Goal: Task Accomplishment & Management: Use online tool/utility

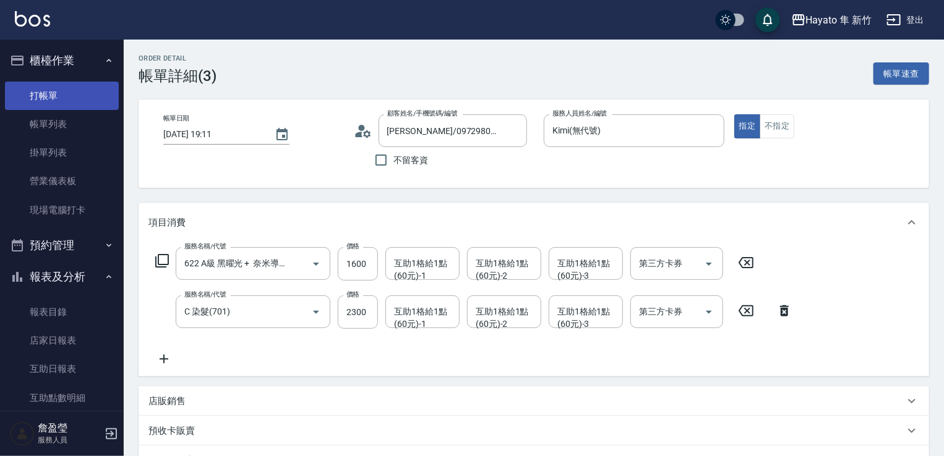
click at [66, 97] on link "打帳單" at bounding box center [62, 96] width 114 height 28
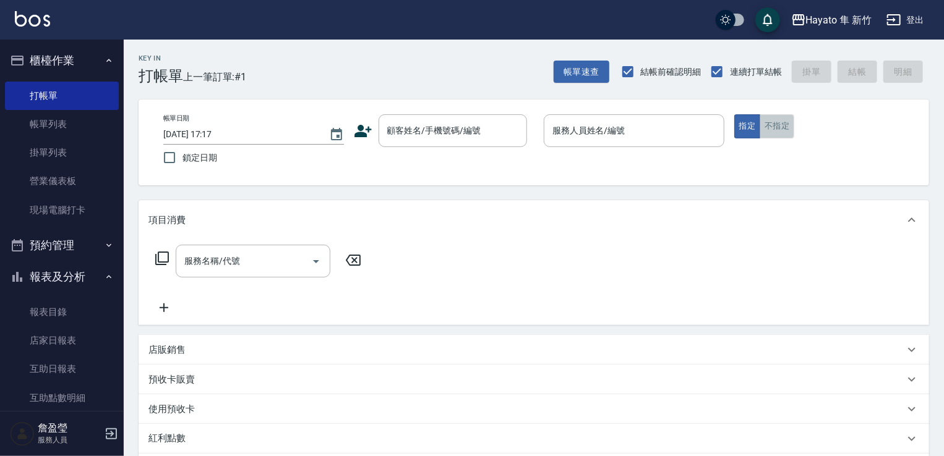
click at [780, 131] on button "不指定" at bounding box center [776, 126] width 35 height 24
click at [440, 124] on input "顧客姓名/手機號碼/編號" at bounding box center [443, 131] width 119 height 22
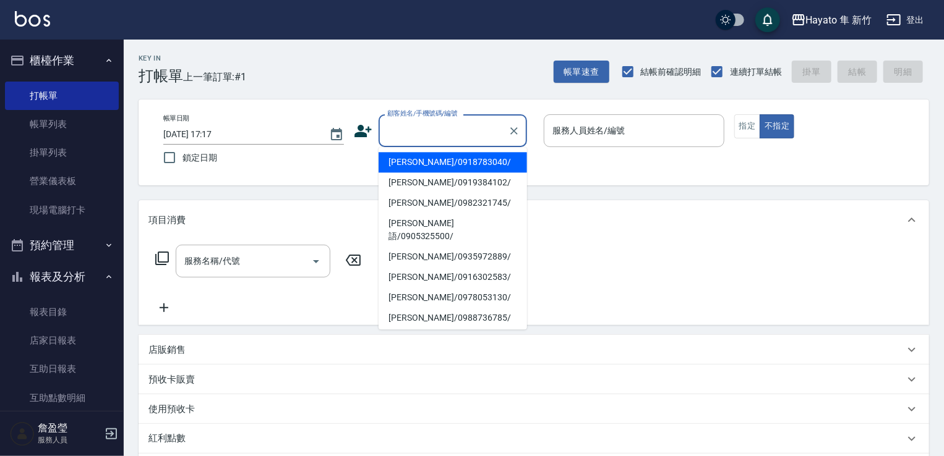
click at [363, 137] on icon at bounding box center [363, 131] width 19 height 19
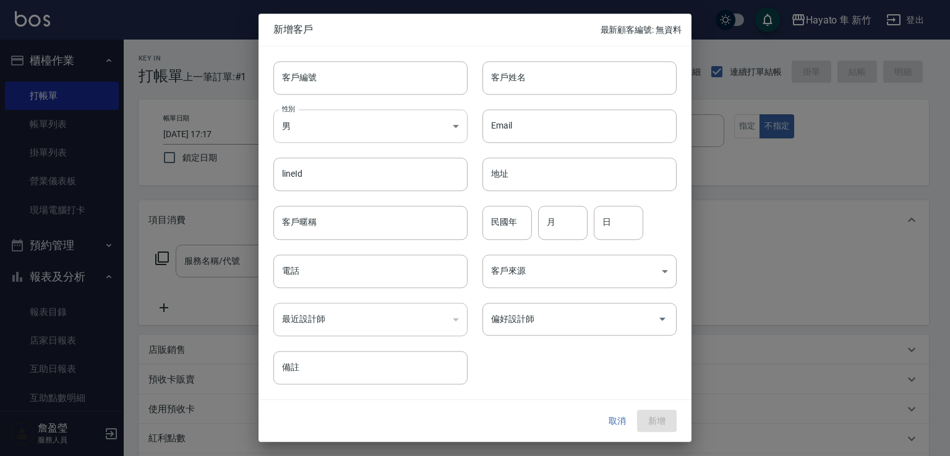
click at [346, 123] on body "Hayato 隼 新竹 登出 櫃檯作業 打帳單 帳單列表 掛單列表 營業儀表板 現場電腦打卡 預約管理 預約管理 報表及分析 報表目錄 店家日報表 互助日報表…" at bounding box center [475, 323] width 950 height 647
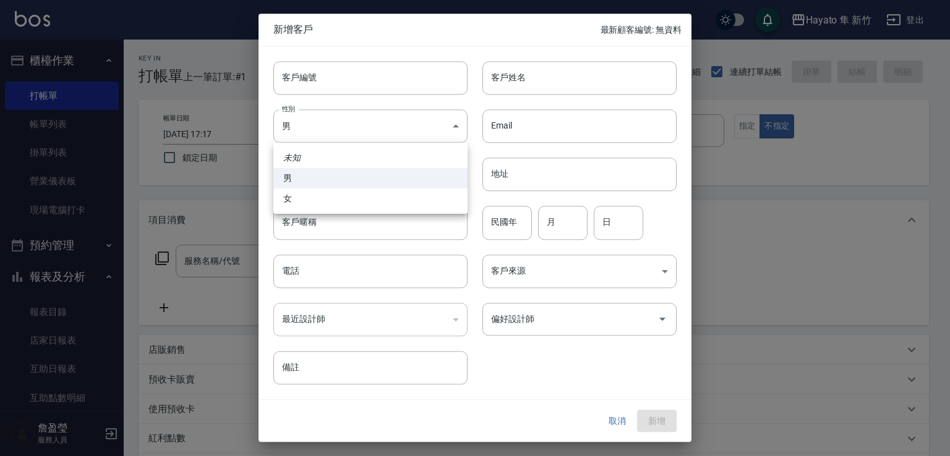
click at [318, 203] on li "女" at bounding box center [370, 199] width 194 height 20
type input "[DEMOGRAPHIC_DATA]"
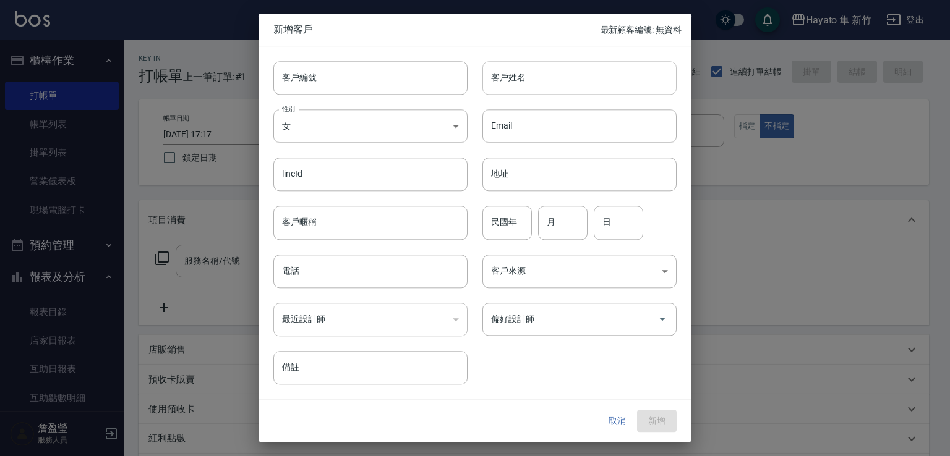
drag, startPoint x: 548, startPoint y: 85, endPoint x: 521, endPoint y: 85, distance: 27.8
click at [547, 85] on input "客戶姓名" at bounding box center [579, 77] width 194 height 33
type input "陳美雪"
click at [344, 276] on input "電話" at bounding box center [370, 271] width 194 height 33
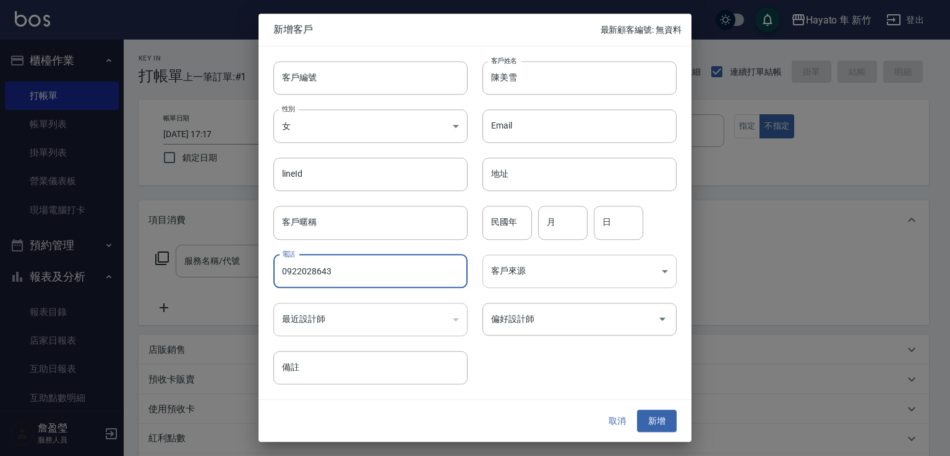
type input "0922028643"
click at [595, 282] on body "Hayato 隼 新竹 登出 櫃檯作業 打帳單 帳單列表 掛單列表 營業儀表板 現場電腦打卡 預約管理 預約管理 報表及分析 報表目錄 店家日報表 互助日報表…" at bounding box center [475, 323] width 950 height 647
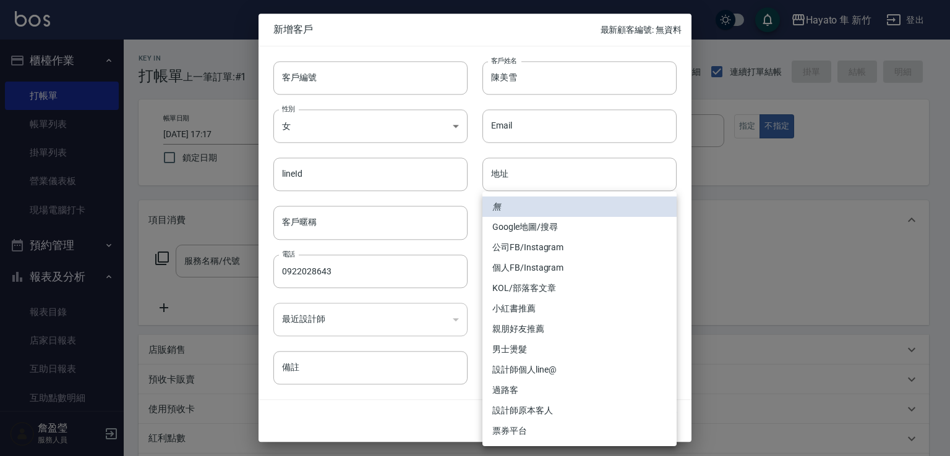
click at [566, 263] on li "個人FB/Instagram" at bounding box center [579, 268] width 194 height 20
type input "個人FB/Instagram"
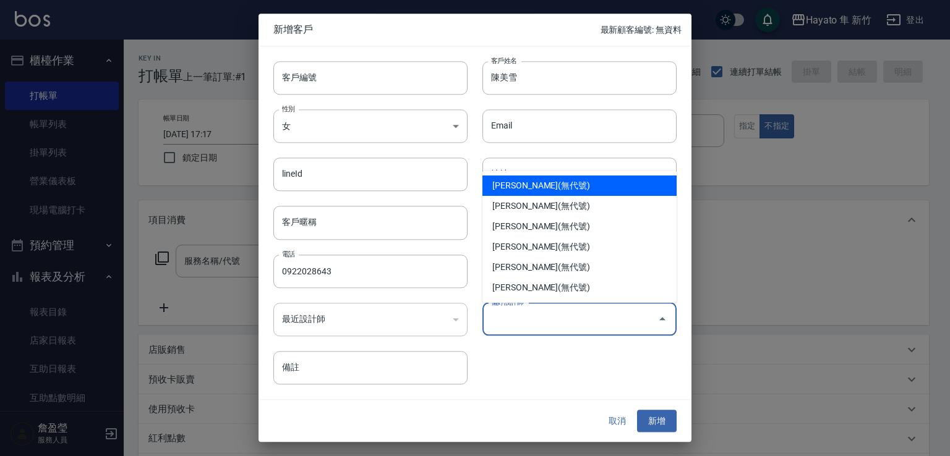
click at [545, 321] on input "偏好設計師" at bounding box center [570, 320] width 164 height 22
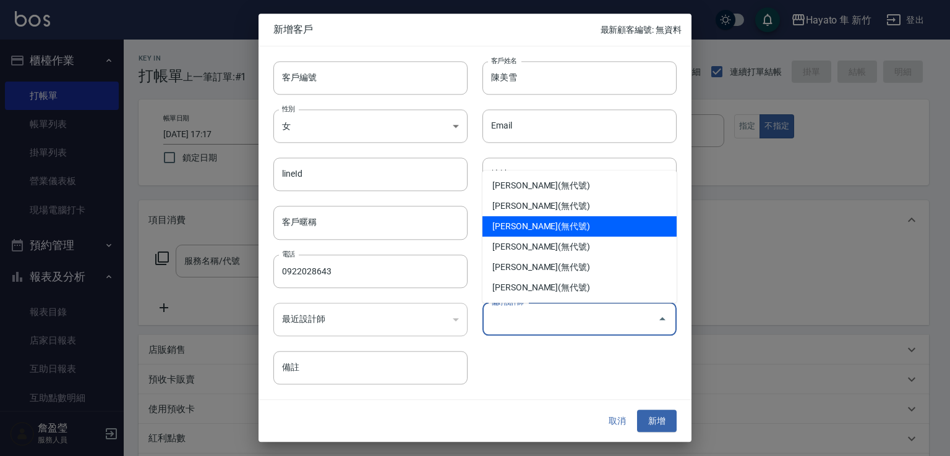
click at [536, 231] on li "[PERSON_NAME](無代號)" at bounding box center [579, 226] width 194 height 20
type input "焦家龍"
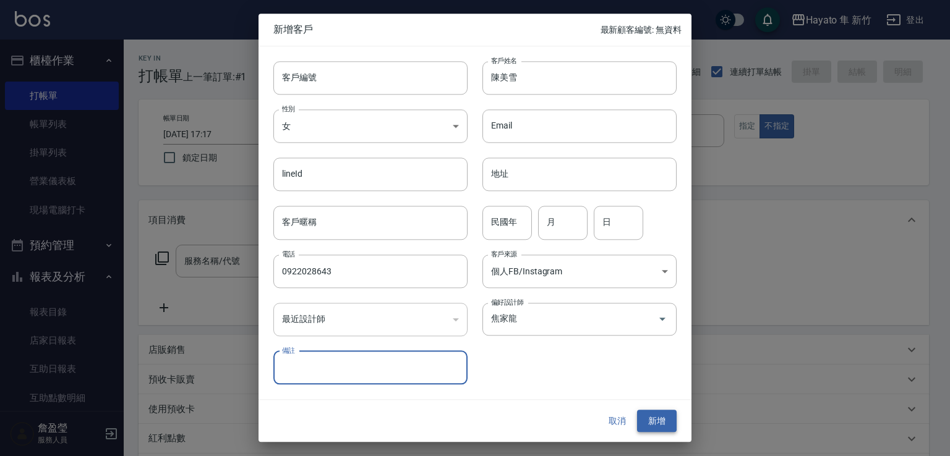
click at [673, 428] on button "新增" at bounding box center [657, 421] width 40 height 23
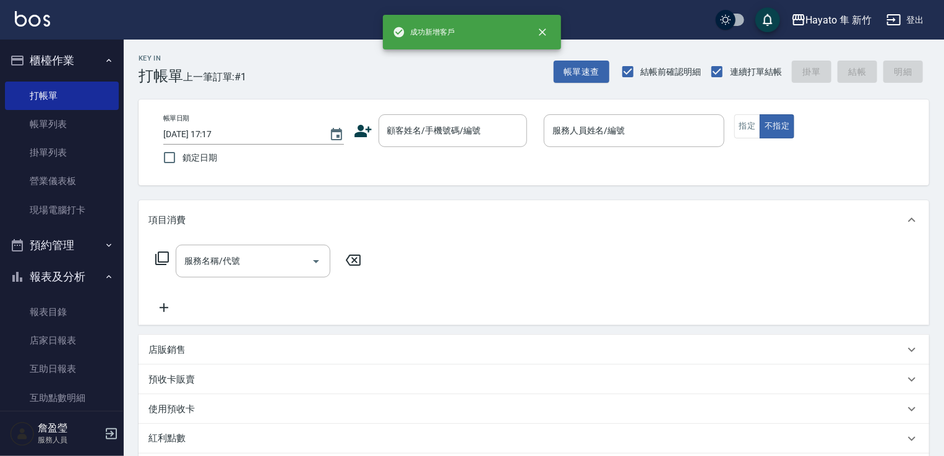
click at [468, 113] on div "帳單日期 [DATE] 17:17 鎖定日期 顧客姓名/手機號碼/編號 顧客姓名/手機號碼/編號 服務人員姓名/編號 服務人員姓名/編號 指定 不指定" at bounding box center [533, 143] width 790 height 86
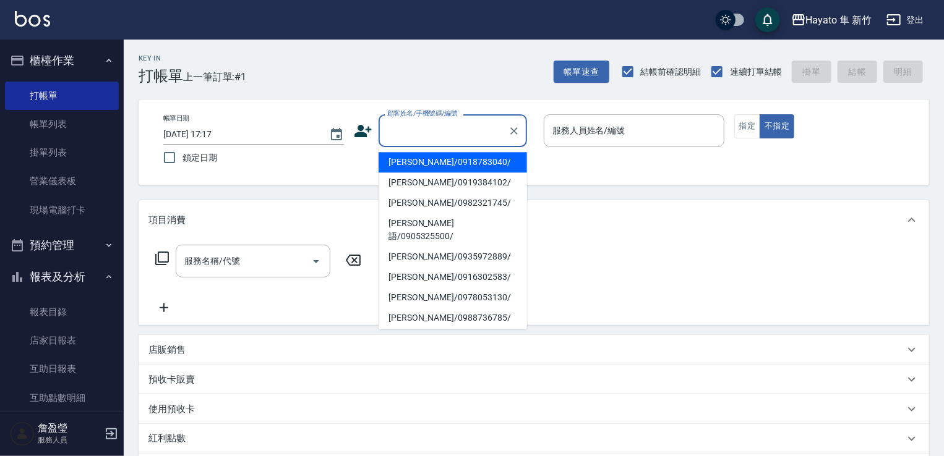
click at [456, 130] on input "顧客姓名/手機號碼/編號" at bounding box center [443, 131] width 119 height 22
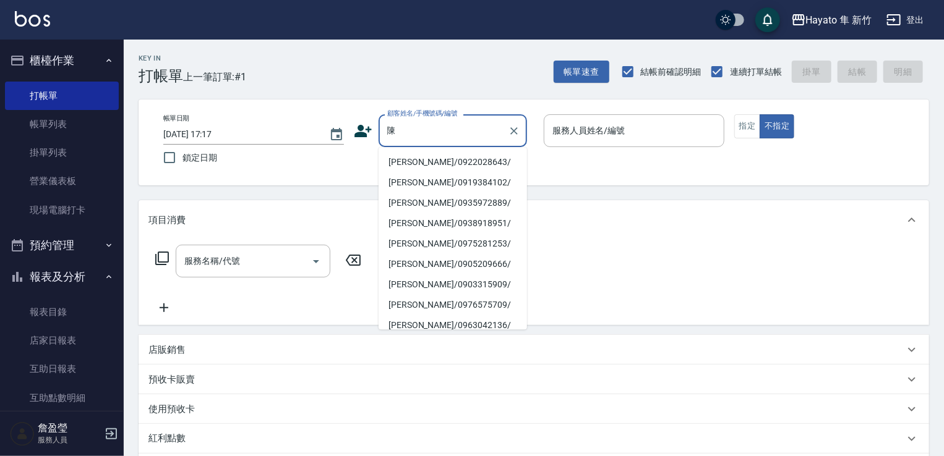
click at [407, 162] on li "[PERSON_NAME]/0922028643/" at bounding box center [452, 162] width 148 height 20
type input "[PERSON_NAME]/0922028643/"
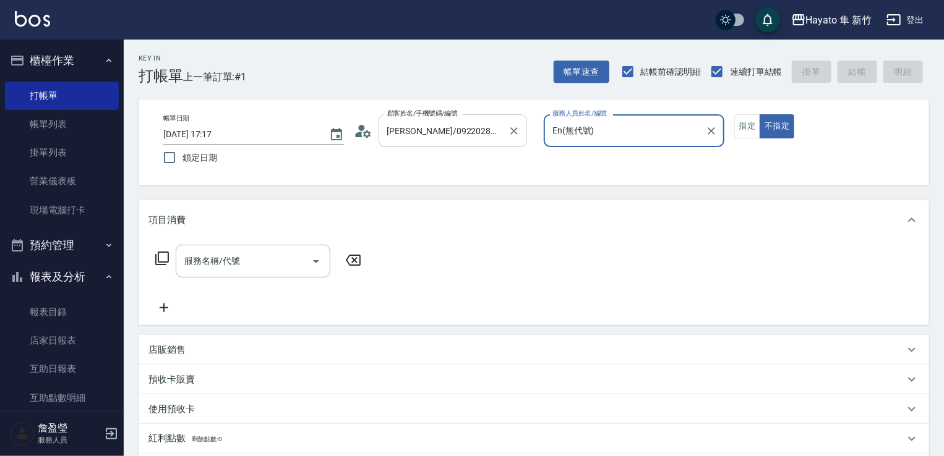
type input "En(無代號)"
click at [310, 264] on icon "Open" at bounding box center [316, 261] width 15 height 15
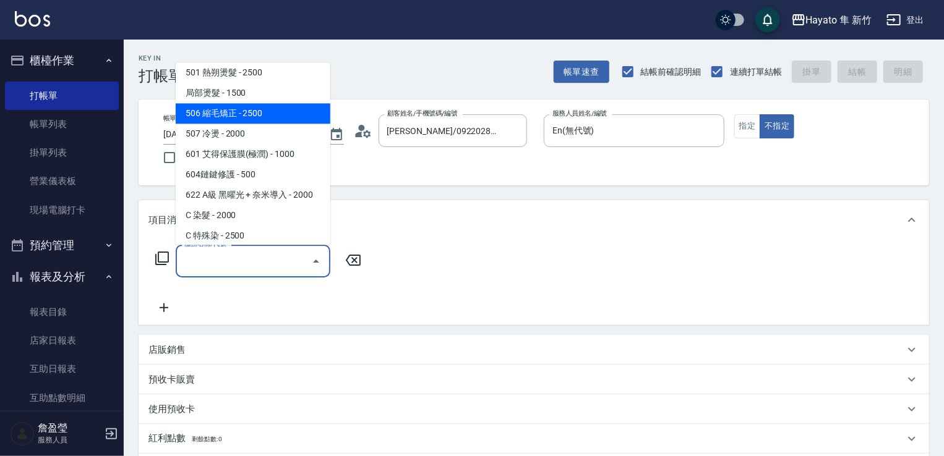
scroll to position [215, 0]
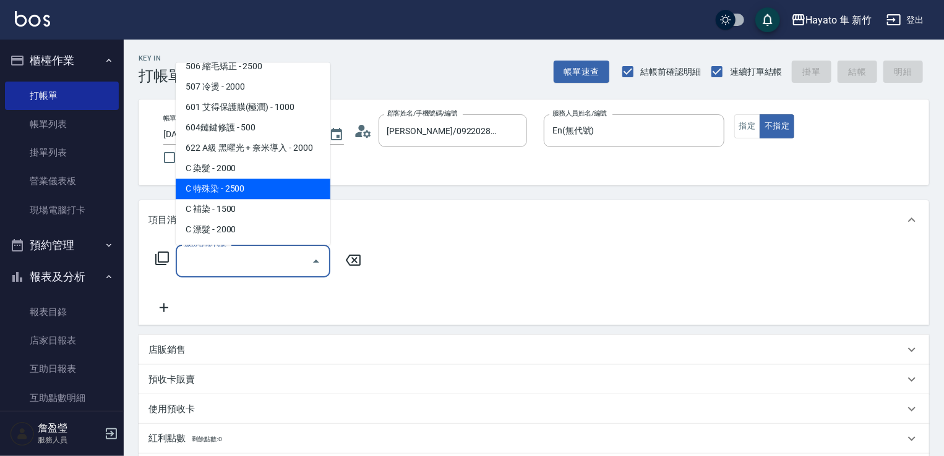
click at [276, 189] on span "C 特殊染 - 2500" at bounding box center [253, 189] width 155 height 20
type input "C 特殊染(703)"
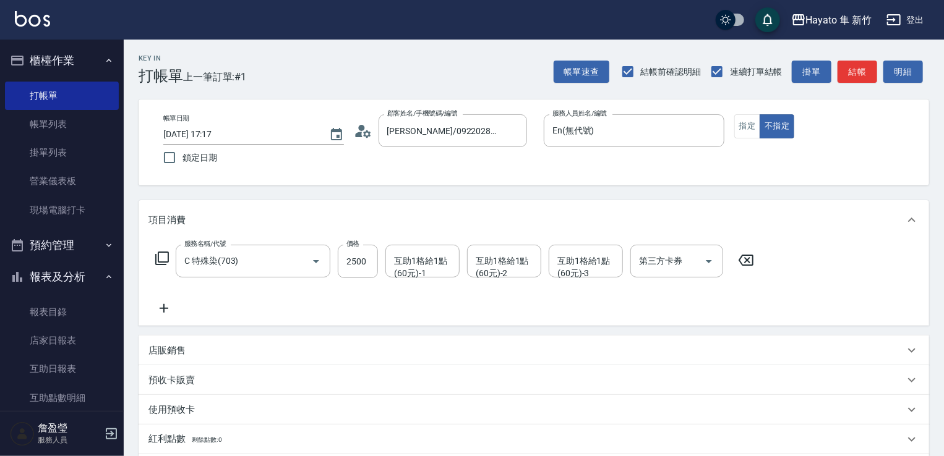
click at [168, 307] on icon at bounding box center [163, 308] width 31 height 15
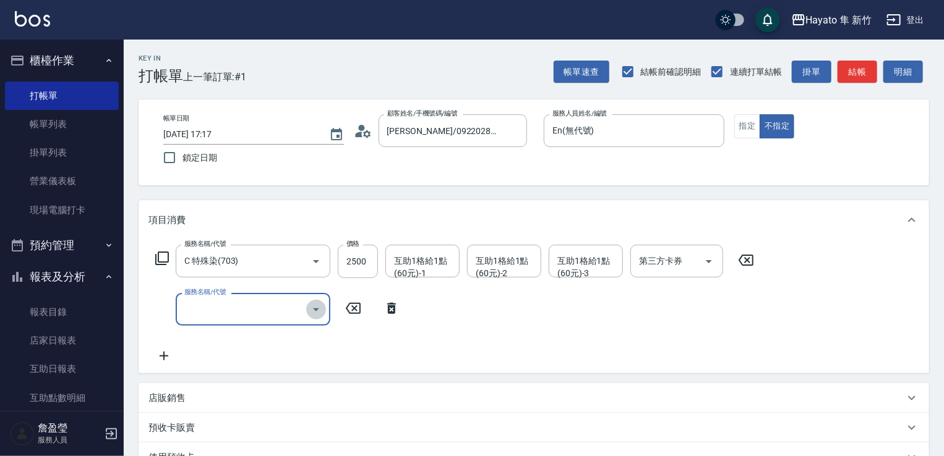
click at [321, 310] on icon "Open" at bounding box center [316, 309] width 15 height 15
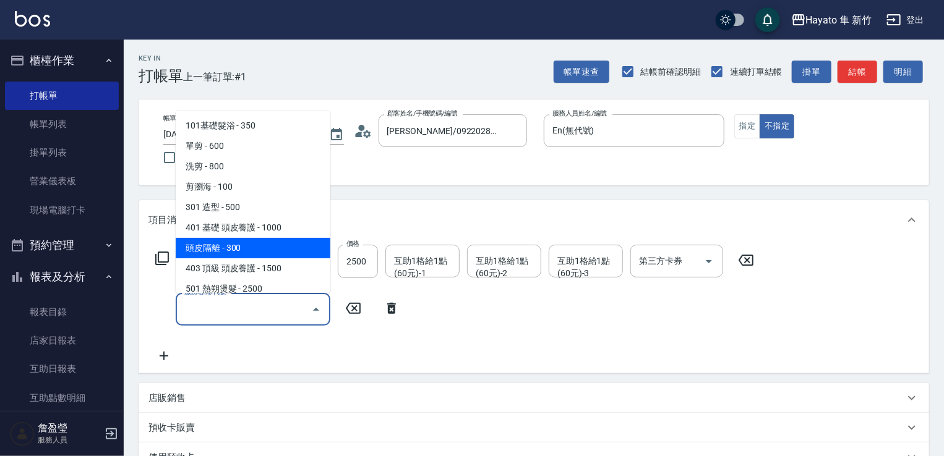
click at [262, 243] on span "頭皮隔離 - 300" at bounding box center [253, 248] width 155 height 20
type input "頭皮隔離(402)"
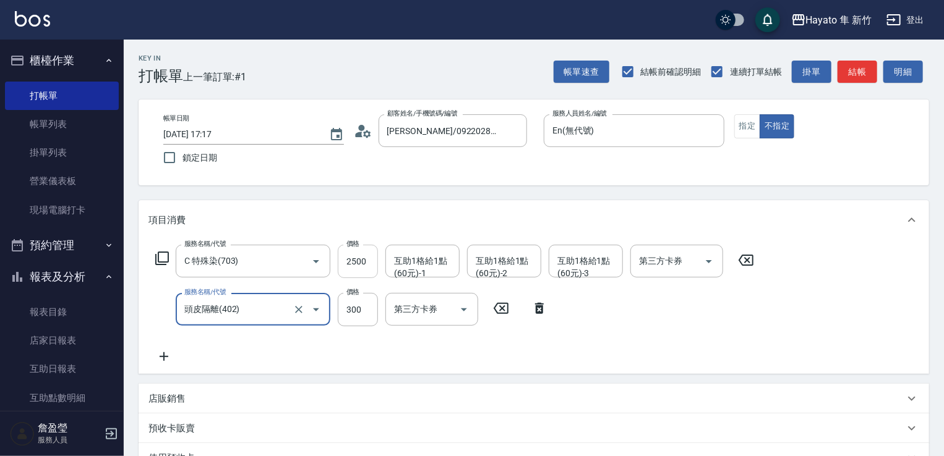
click at [366, 262] on input "2500" at bounding box center [358, 261] width 40 height 33
type input "200"
click at [357, 258] on input "2500" at bounding box center [358, 261] width 40 height 33
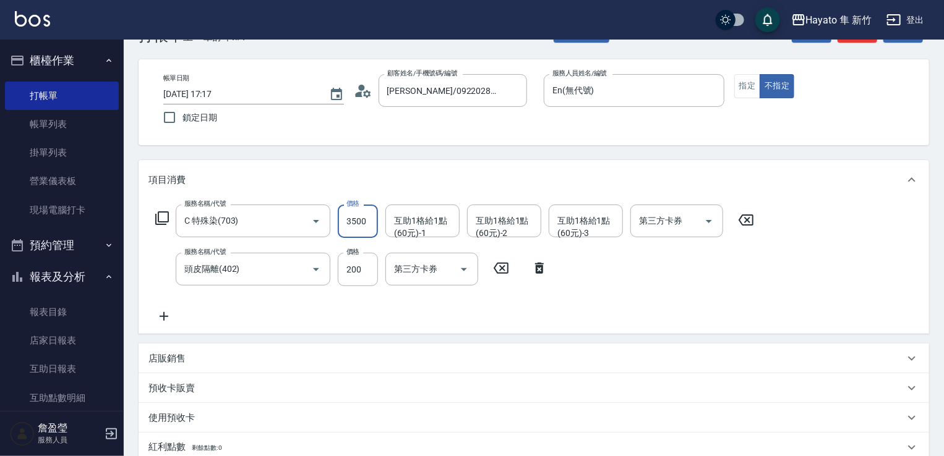
scroll to position [62, 0]
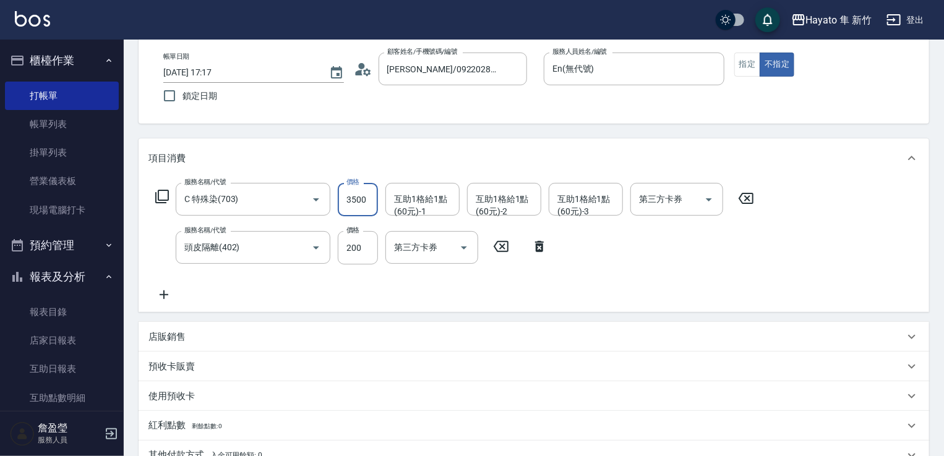
type input "3500"
click at [207, 341] on div "店販銷售" at bounding box center [526, 337] width 756 height 13
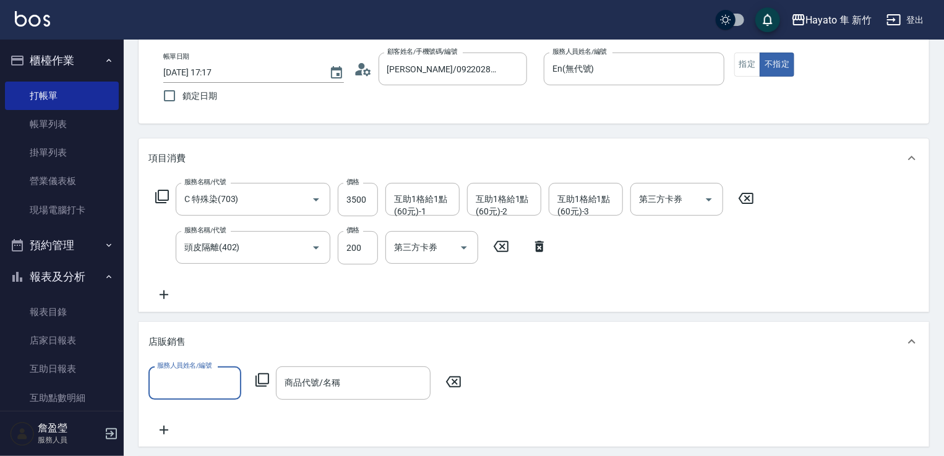
scroll to position [0, 0]
click at [203, 390] on input "服務人員姓名/編號" at bounding box center [195, 383] width 82 height 22
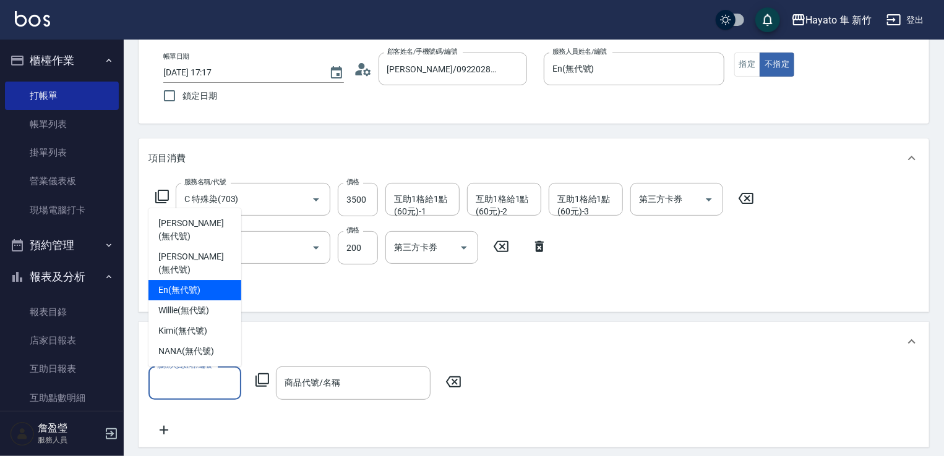
click at [179, 299] on div "En (無代號)" at bounding box center [194, 290] width 93 height 20
type input "En(無代號)"
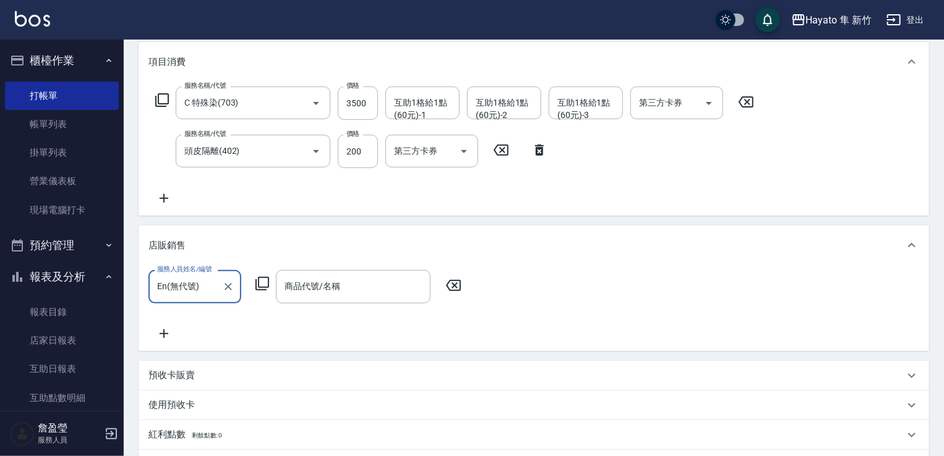
scroll to position [309, 0]
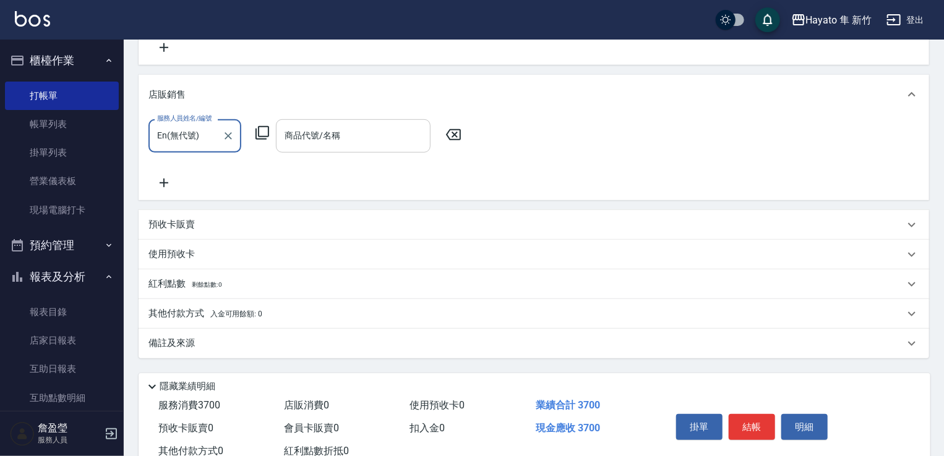
click at [324, 140] on input "商品代號/名稱" at bounding box center [352, 136] width 143 height 22
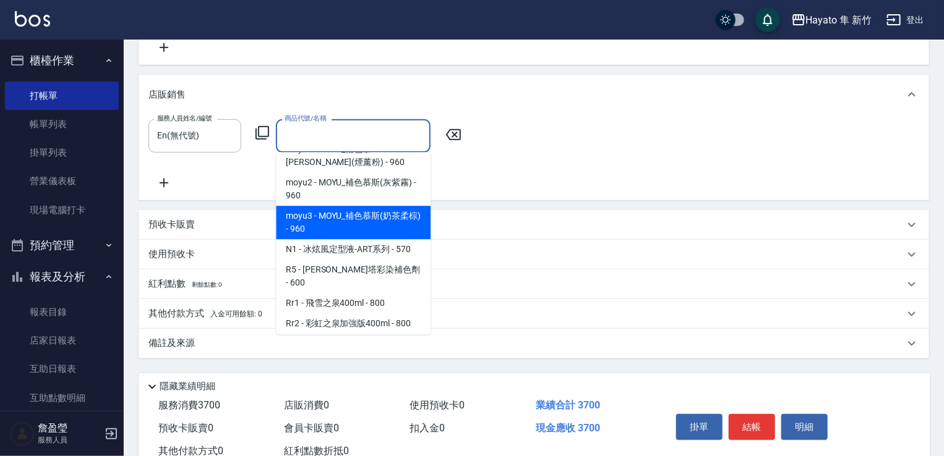
scroll to position [433, 0]
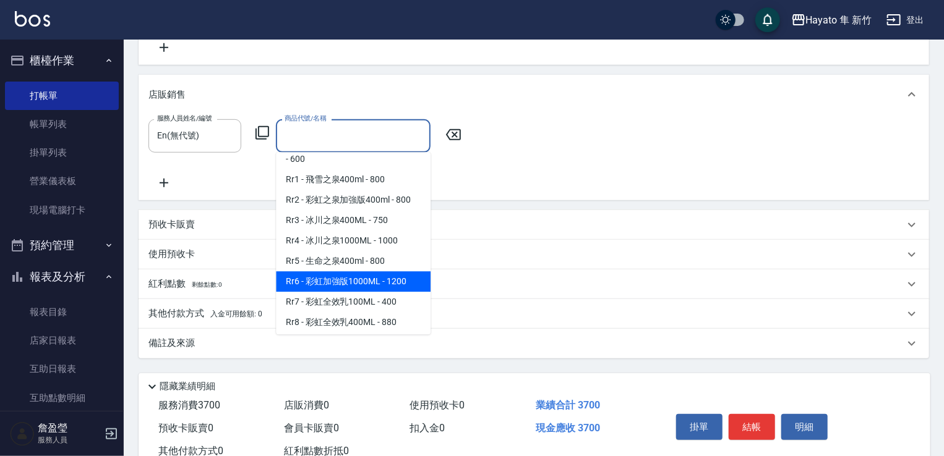
drag, startPoint x: 361, startPoint y: 290, endPoint x: 338, endPoint y: 290, distance: 22.9
click at [360, 291] on span "Rr6 - 彩虹加強版1000ML - 1200" at bounding box center [353, 281] width 155 height 20
type input "彩虹加強版1000ML"
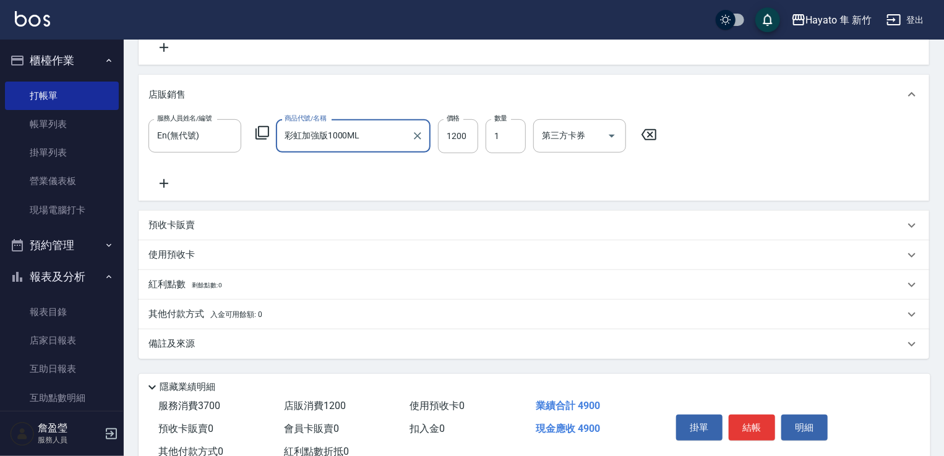
click at [174, 183] on icon at bounding box center [163, 183] width 31 height 15
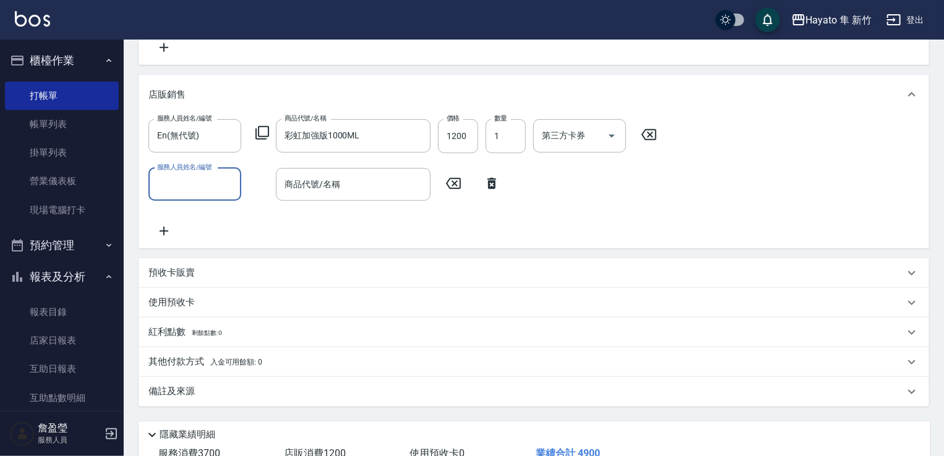
click at [198, 196] on div "服務人員姓名/編號" at bounding box center [194, 184] width 93 height 33
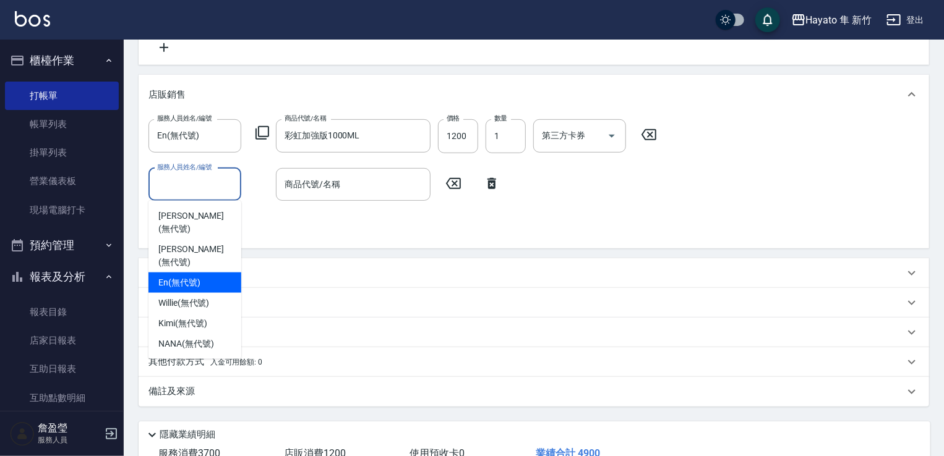
click at [198, 276] on span "En (無代號)" at bounding box center [179, 282] width 42 height 13
type input "En(無代號)"
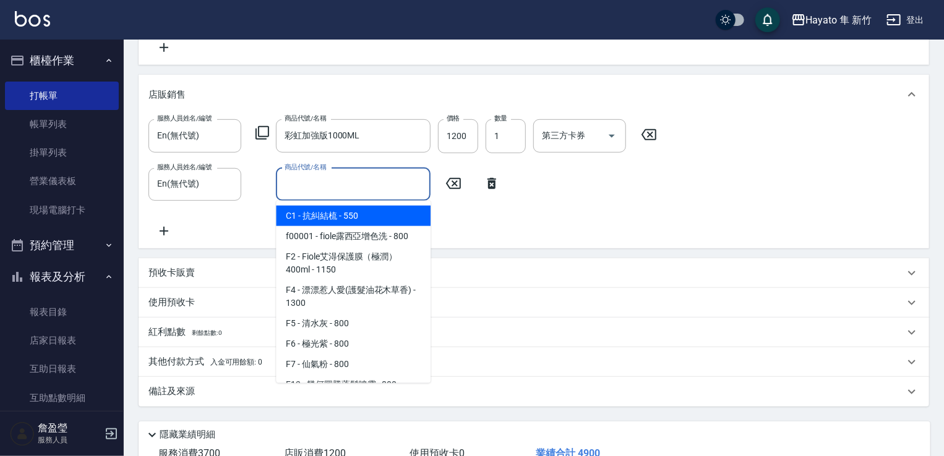
click at [364, 187] on input "商品代號/名稱" at bounding box center [352, 185] width 143 height 22
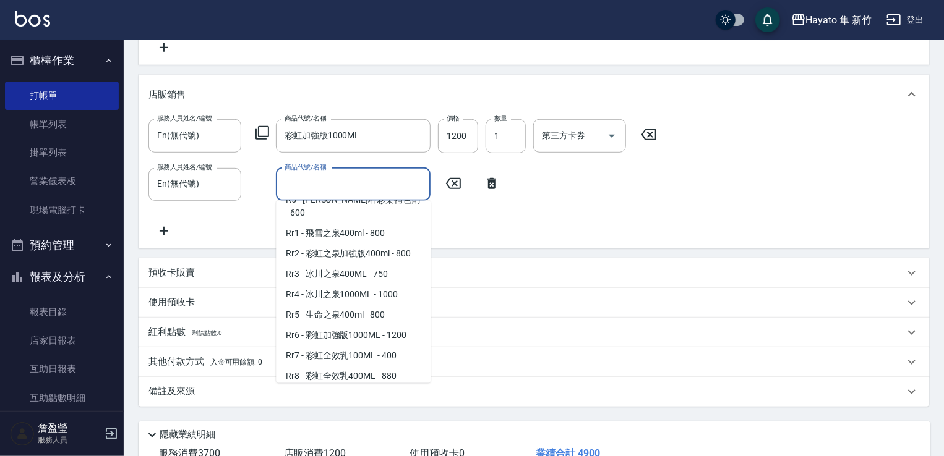
scroll to position [495, 0]
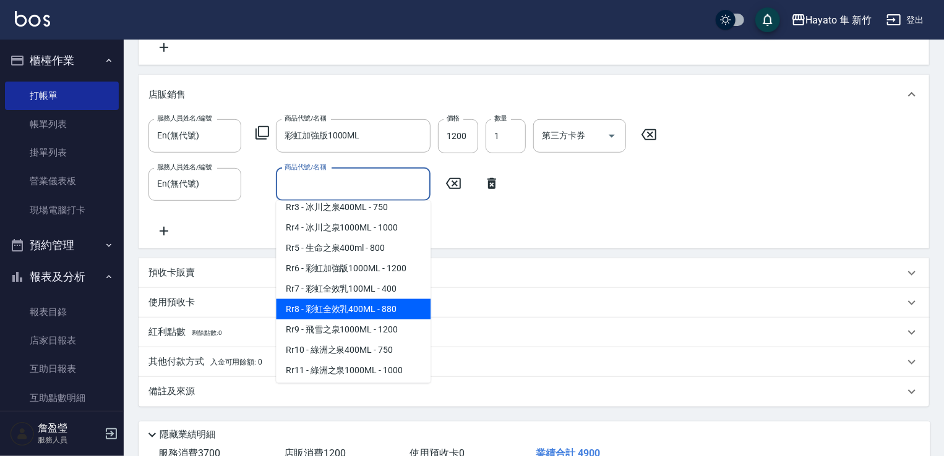
click at [356, 318] on span "Rr8 - 彩虹全效乳400ML - 880" at bounding box center [353, 309] width 155 height 20
type input "彩虹全效乳400ML"
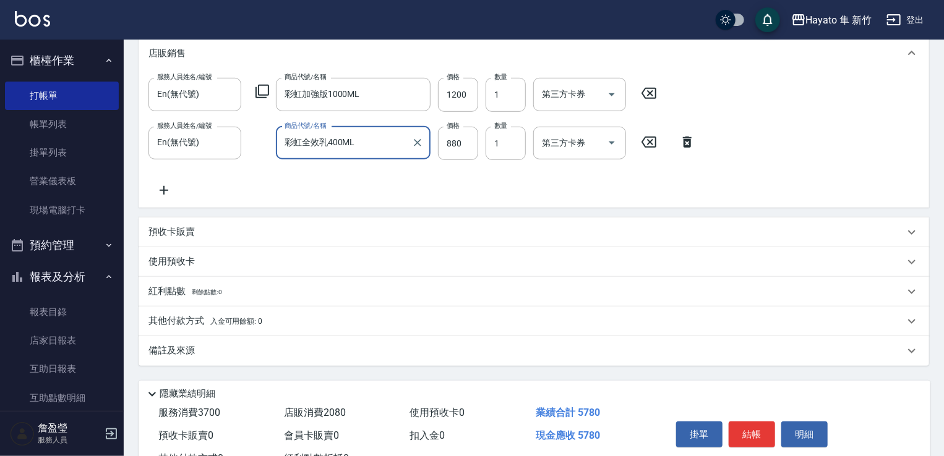
scroll to position [398, 0]
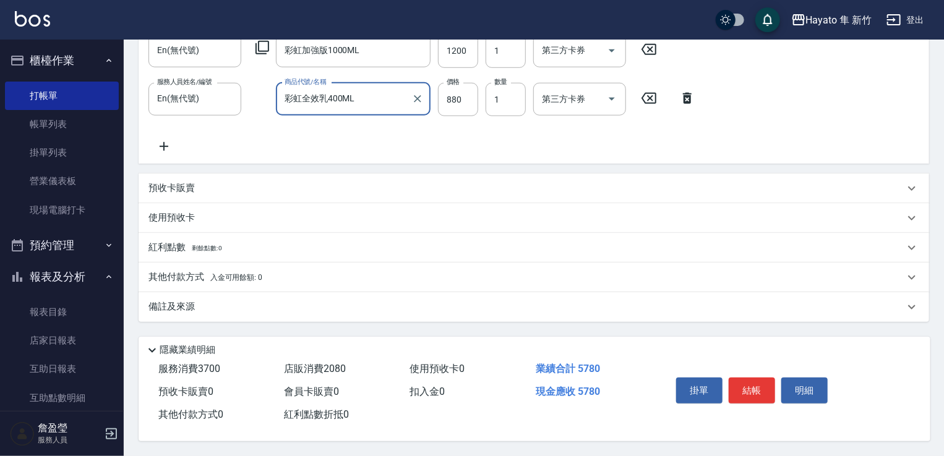
drag, startPoint x: 237, startPoint y: 300, endPoint x: 252, endPoint y: 305, distance: 15.5
click at [237, 304] on div "備註及來源" at bounding box center [526, 306] width 756 height 13
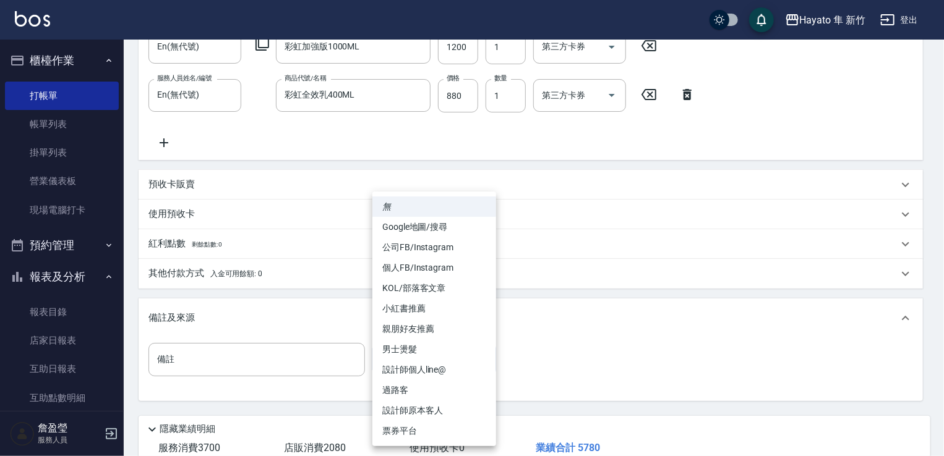
click at [441, 362] on body "Hayato 隼 新竹 登出 櫃檯作業 打帳單 帳單列表 掛單列表 營業儀表板 現場電腦打卡 預約管理 預約管理 報表及分析 報表目錄 店家日報表 互助日報表…" at bounding box center [472, 69] width 944 height 934
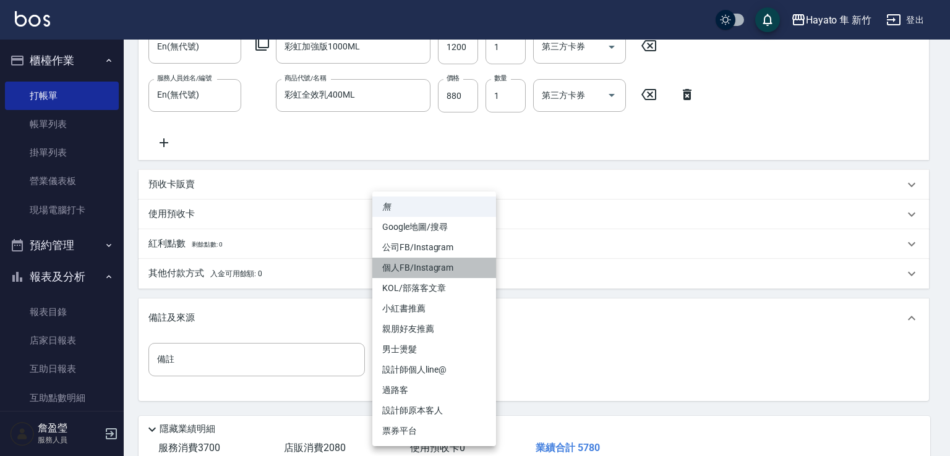
click at [426, 266] on li "個人FB/Instagram" at bounding box center [434, 268] width 124 height 20
type input "個人FB/Instagram"
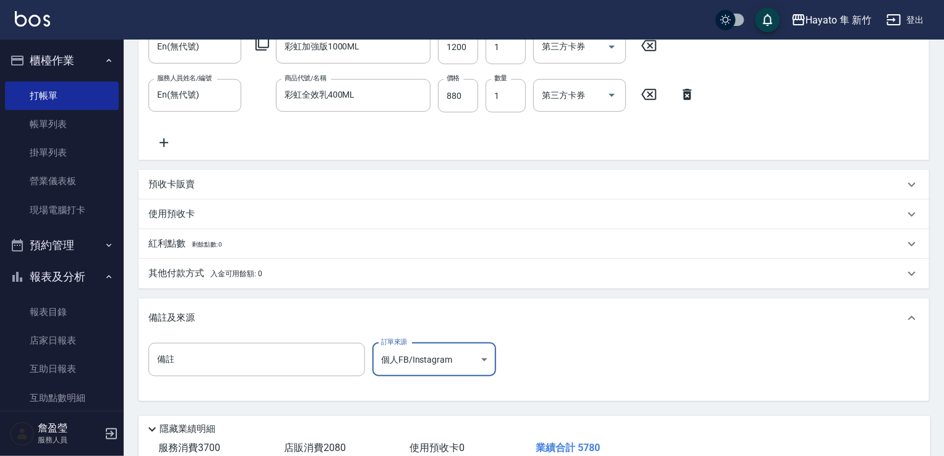
click at [260, 275] on span "入金可用餘額: 0" at bounding box center [236, 274] width 53 height 9
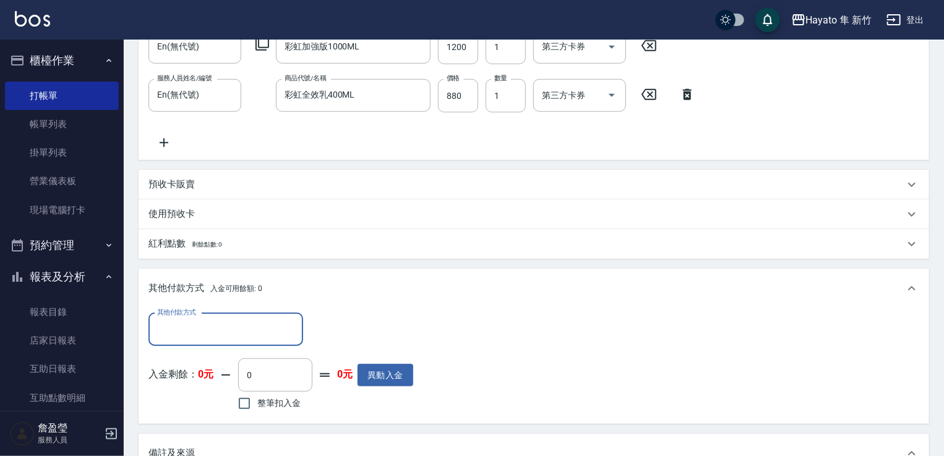
scroll to position [0, 0]
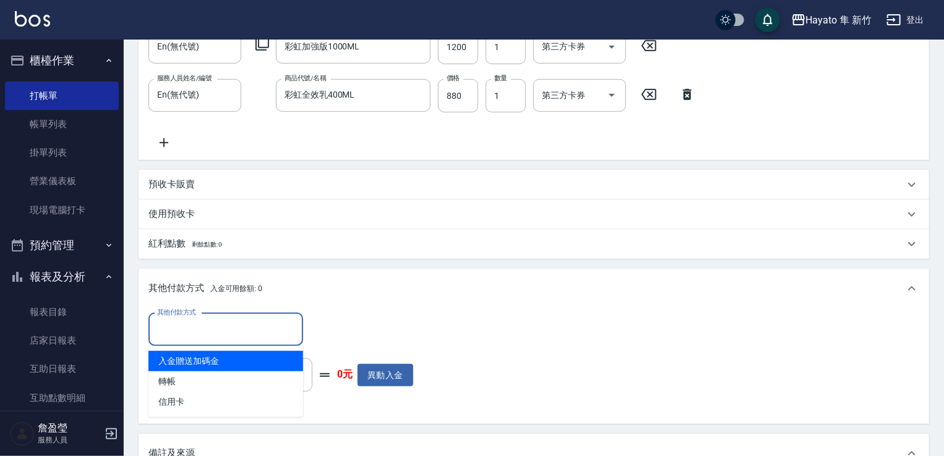
click at [218, 338] on input "其他付款方式" at bounding box center [225, 330] width 143 height 22
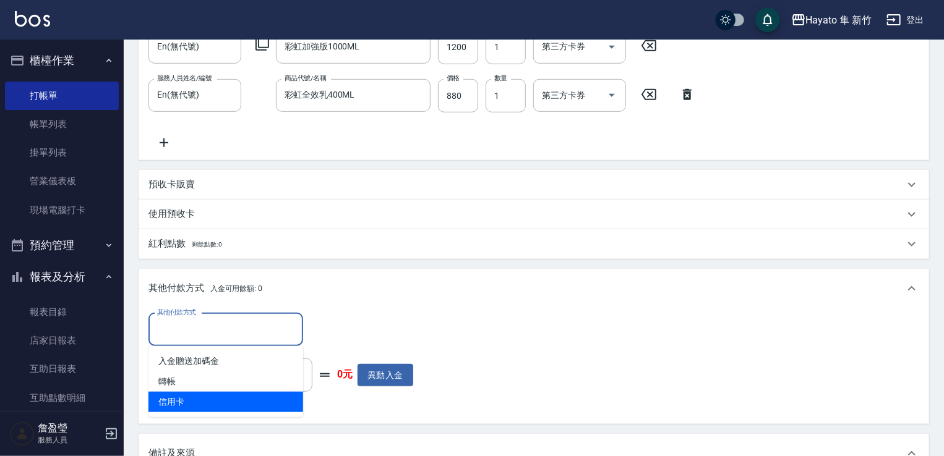
click at [211, 396] on span "信用卡" at bounding box center [225, 402] width 155 height 20
type input "信用卡"
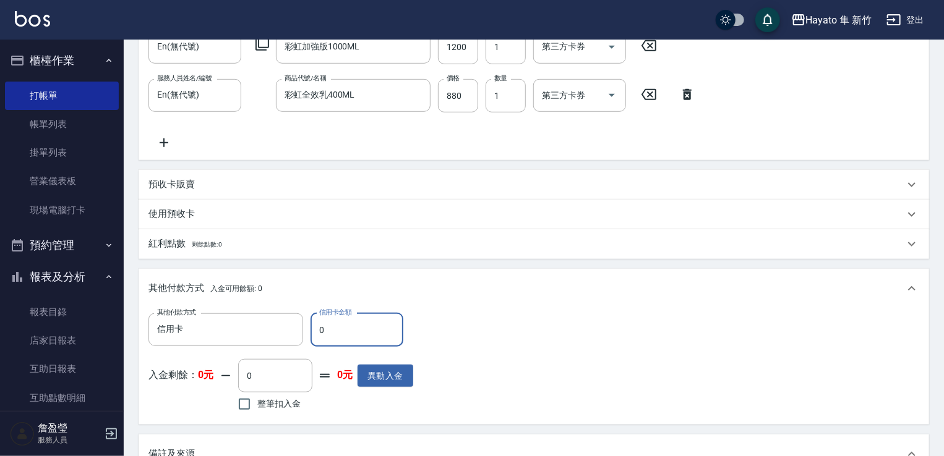
drag, startPoint x: 332, startPoint y: 330, endPoint x: 309, endPoint y: 334, distance: 23.4
click at [309, 334] on div "其他付款方式 信用卡 其他付款方式 信用卡金額 0 信用卡金額" at bounding box center [280, 329] width 265 height 33
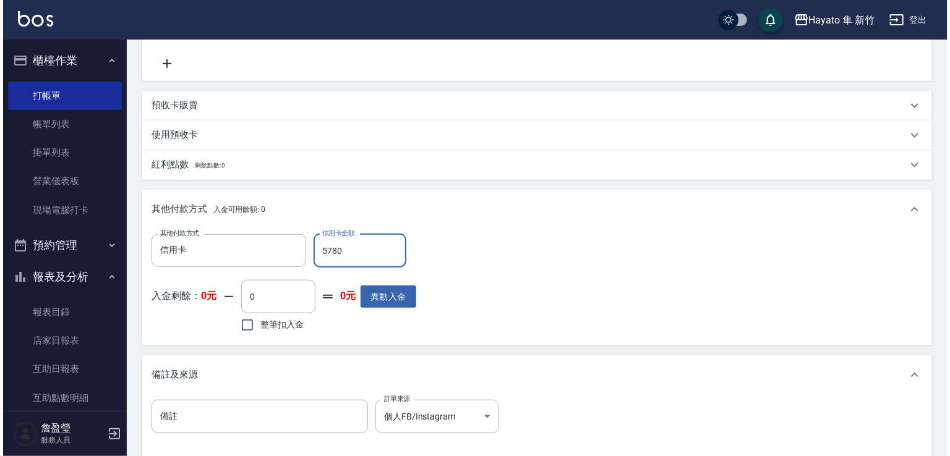
scroll to position [618, 0]
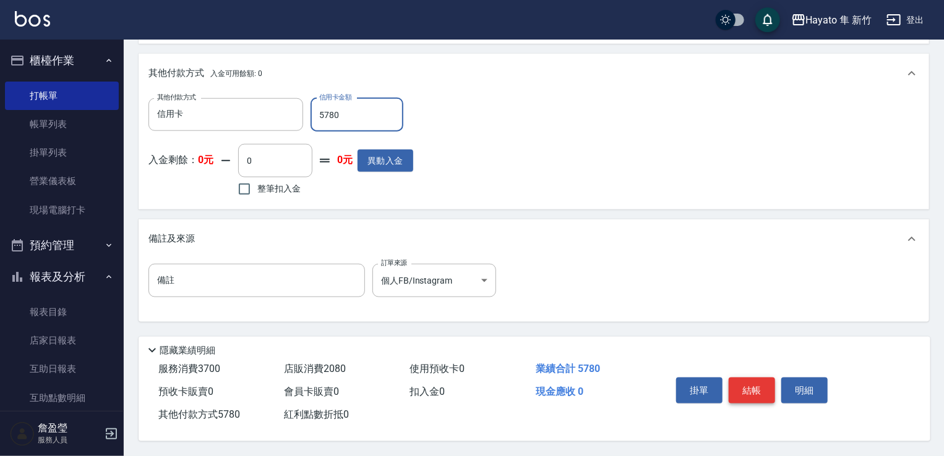
type input "5780"
click at [751, 391] on button "結帳" at bounding box center [751, 391] width 46 height 26
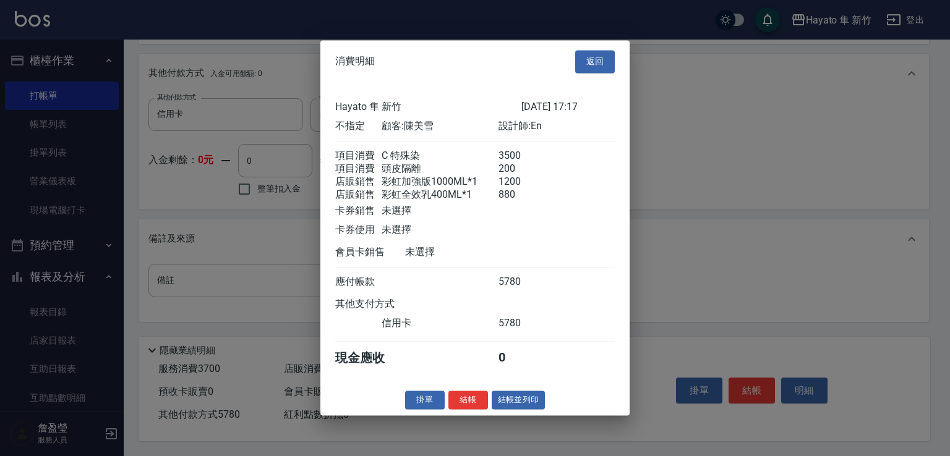
click at [472, 409] on button "結帳" at bounding box center [468, 400] width 40 height 19
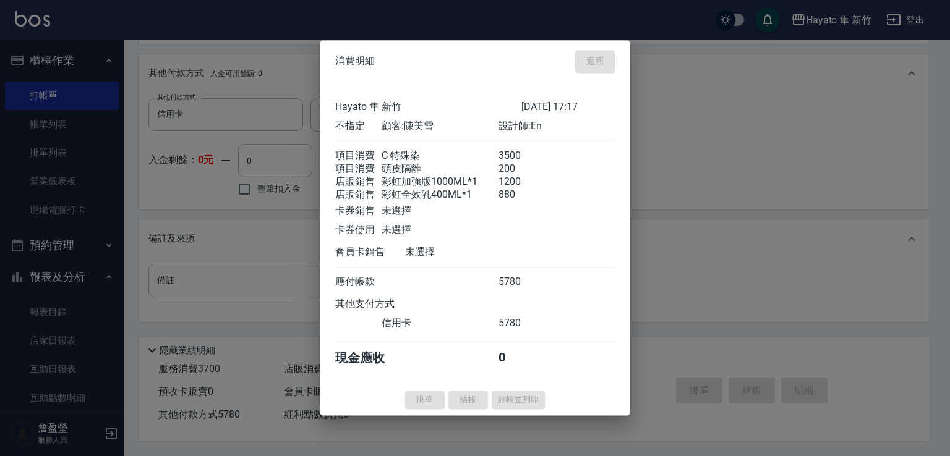
type input "[DATE] 17:19"
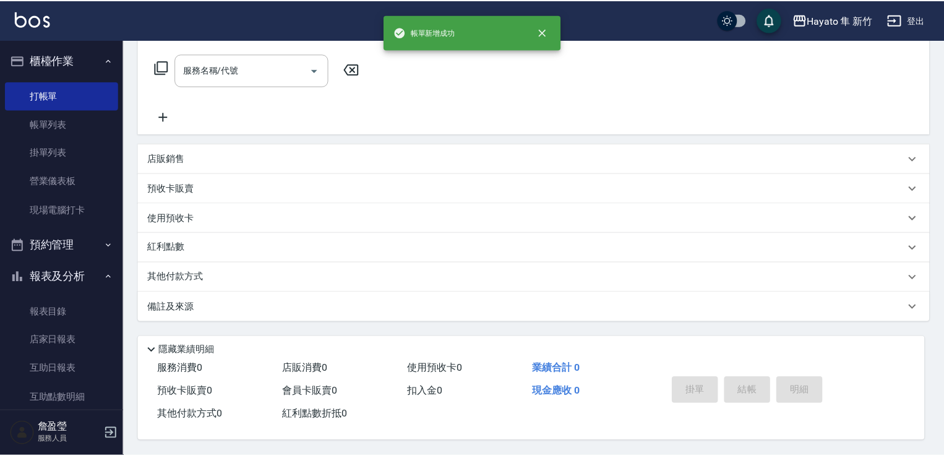
scroll to position [0, 0]
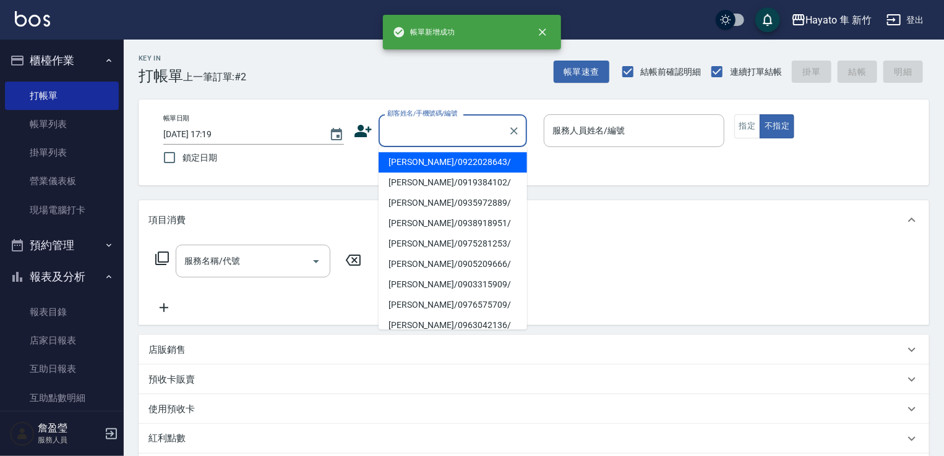
click at [443, 140] on input "顧客姓名/手機號碼/編號" at bounding box center [443, 131] width 119 height 22
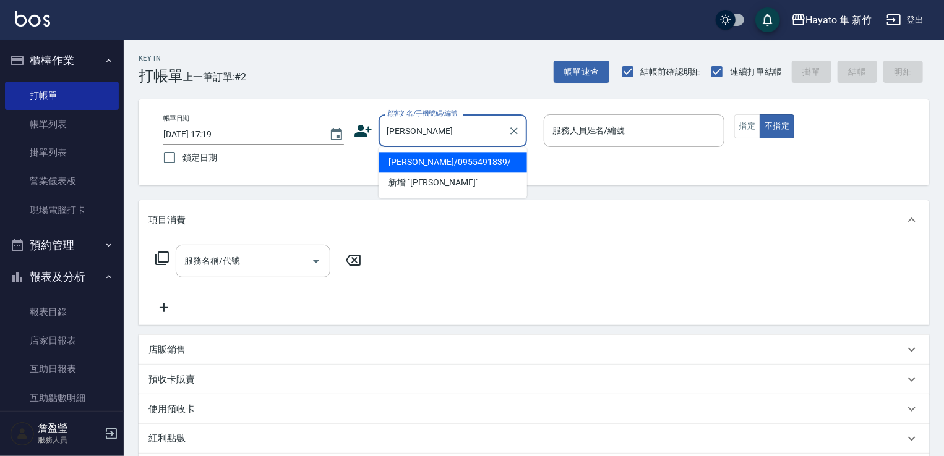
click at [461, 157] on li "[PERSON_NAME]/0955491839/" at bounding box center [452, 162] width 148 height 20
type input "[PERSON_NAME]/0955491839/"
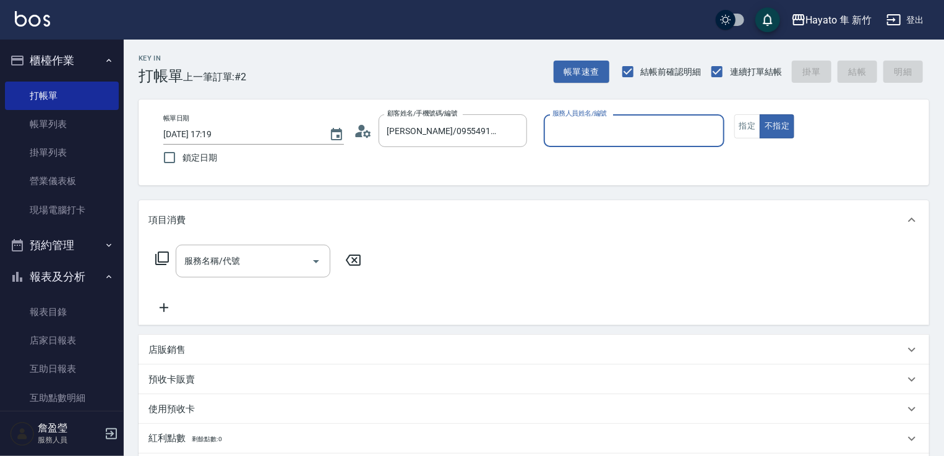
type input "En(無代號)"
click at [744, 128] on button "指定" at bounding box center [747, 126] width 27 height 24
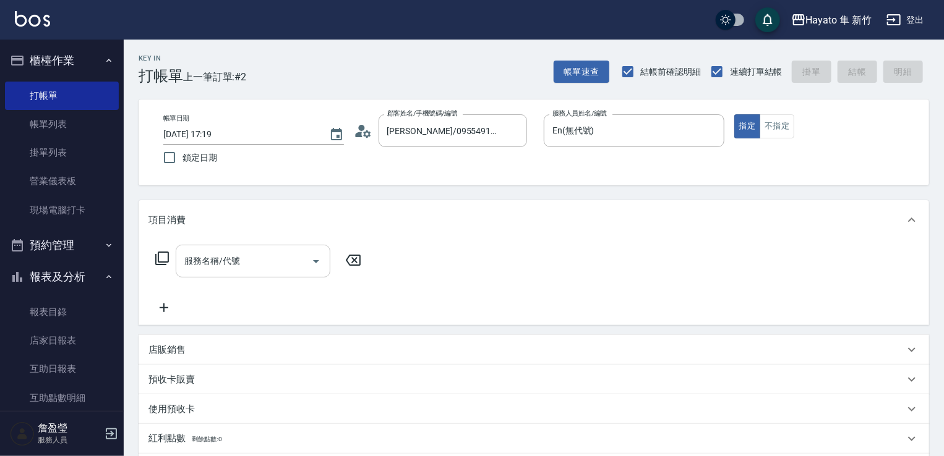
click at [315, 266] on icon "Open" at bounding box center [316, 261] width 15 height 15
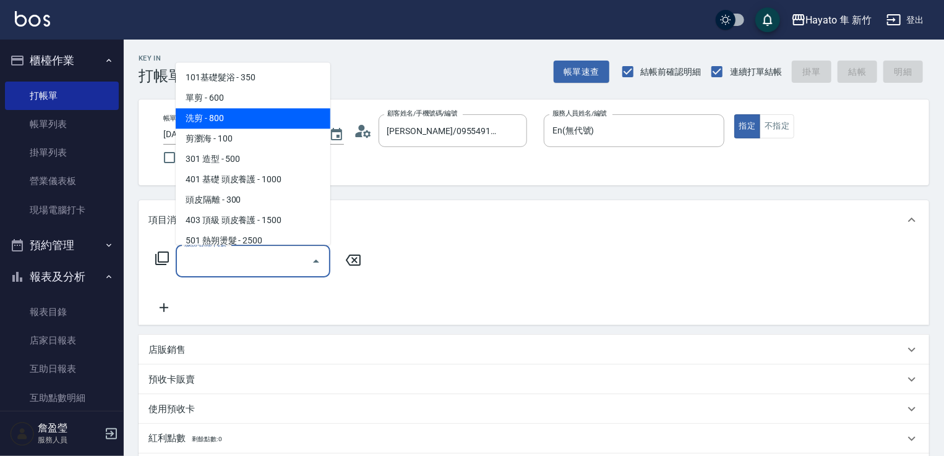
click at [237, 119] on span "洗剪 - 800" at bounding box center [253, 118] width 155 height 20
type input "洗剪(201)"
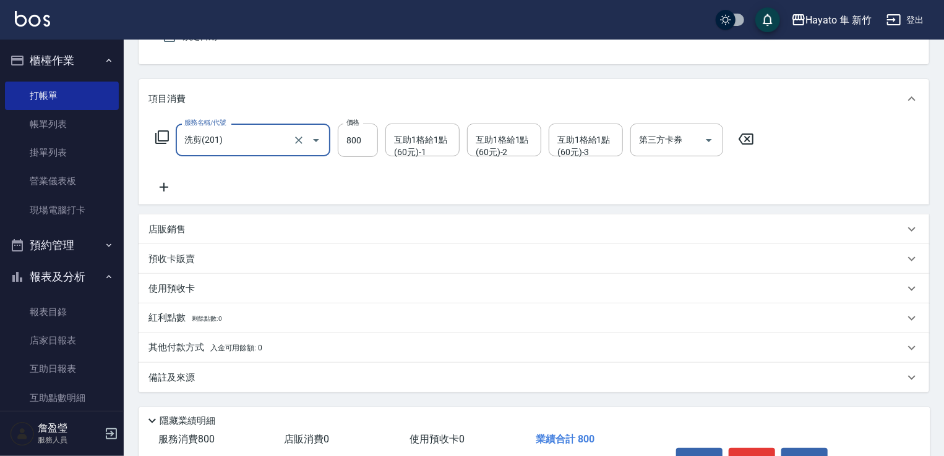
scroll to position [124, 0]
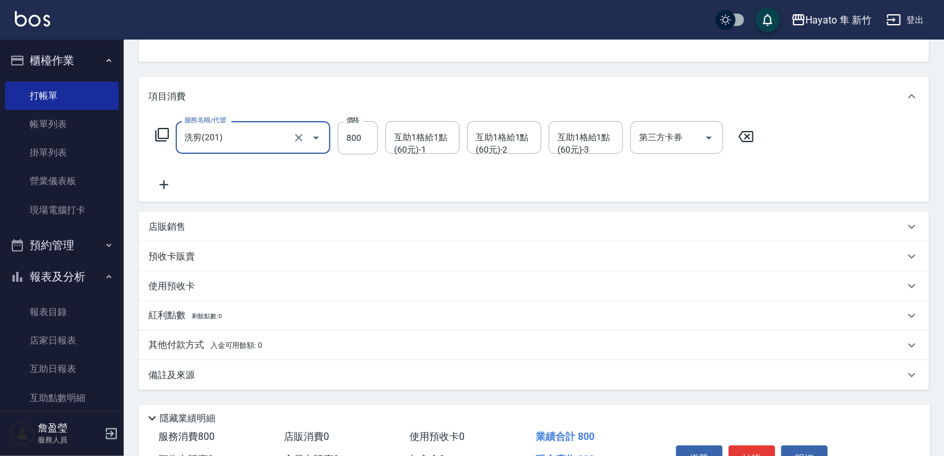
click at [241, 381] on div "備註及來源" at bounding box center [526, 375] width 756 height 13
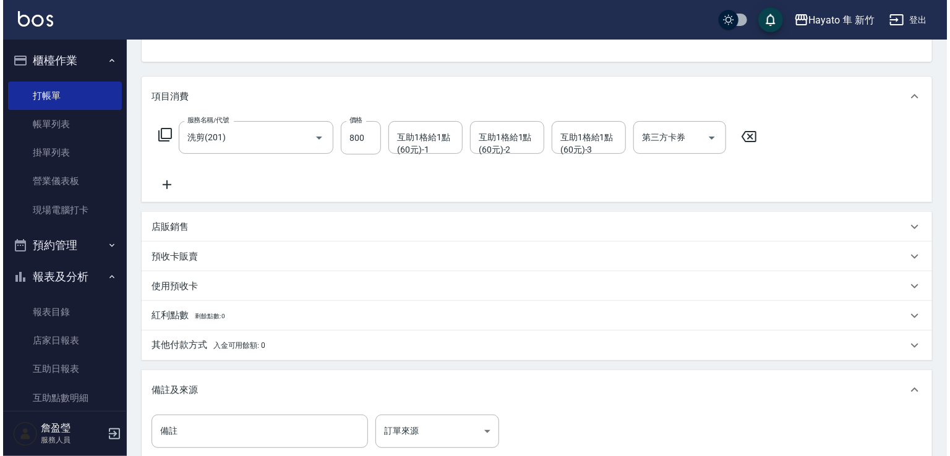
scroll to position [247, 0]
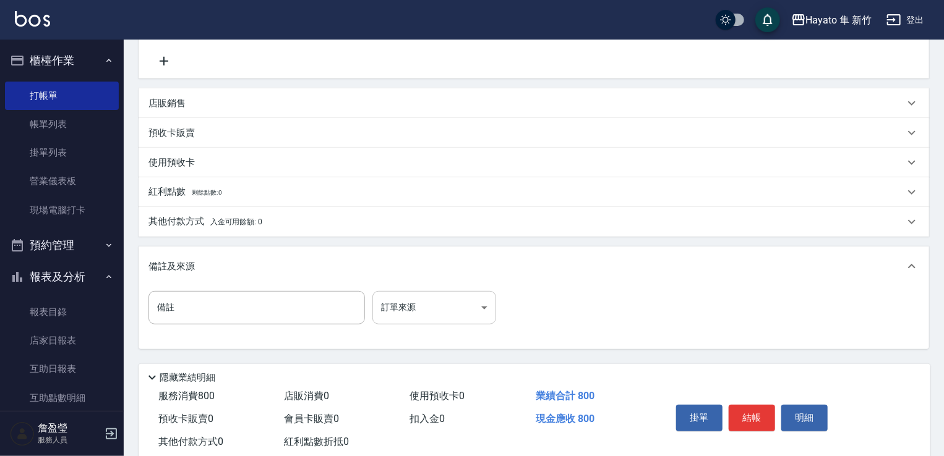
click at [484, 310] on body "Hayato 隼 新竹 登出 櫃檯作業 打帳單 帳單列表 掛單列表 營業儀表板 現場電腦打卡 預約管理 預約管理 報表及分析 報表目錄 店家日報表 互助日報表…" at bounding box center [472, 118] width 944 height 731
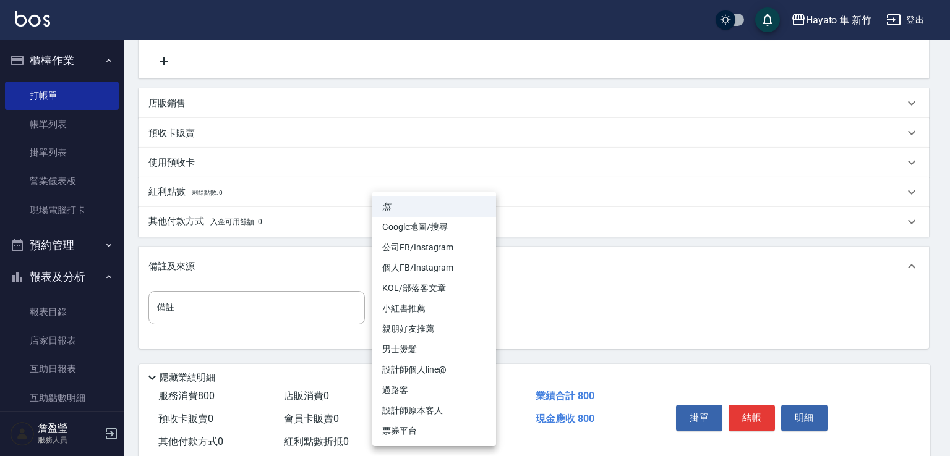
click at [443, 406] on li "設計師原本客人" at bounding box center [434, 411] width 124 height 20
type input "設計師原本客人"
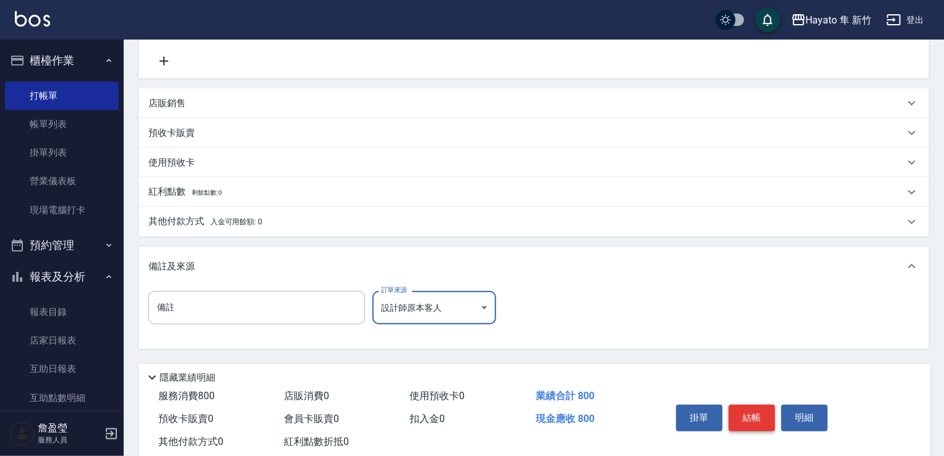
click at [768, 422] on button "結帳" at bounding box center [751, 418] width 46 height 26
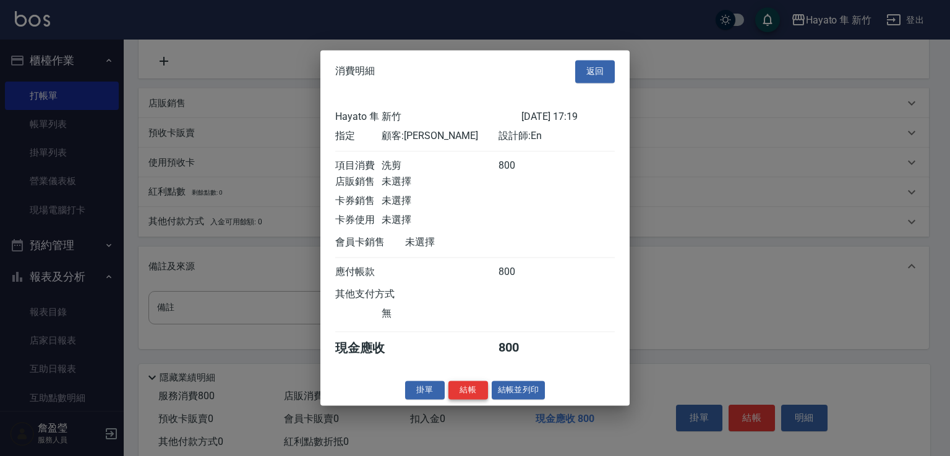
click at [461, 396] on button "結帳" at bounding box center [468, 390] width 40 height 19
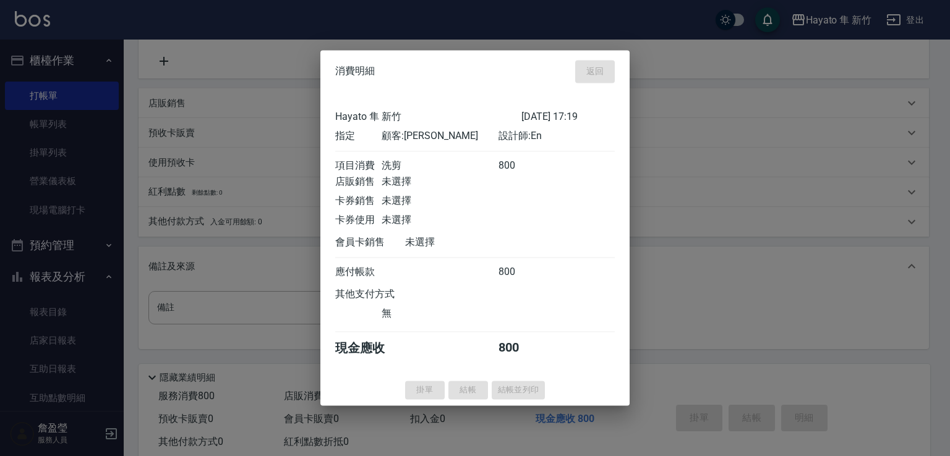
type input "[DATE] 17:20"
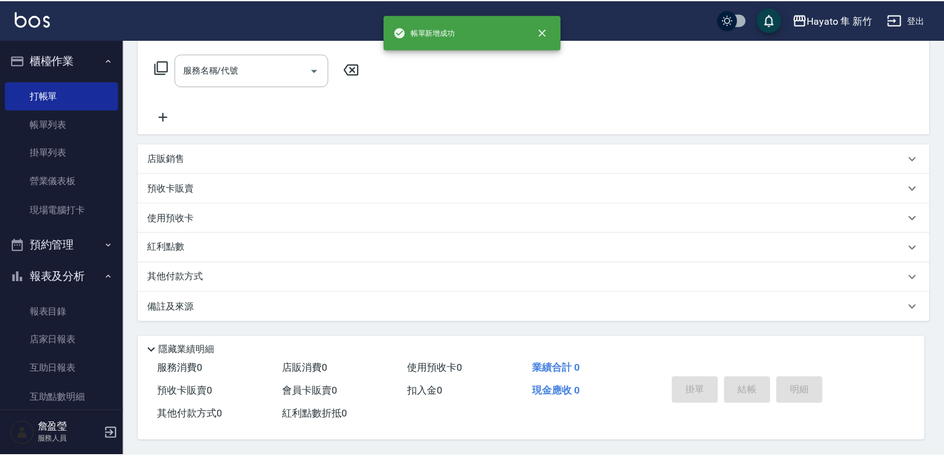
scroll to position [0, 0]
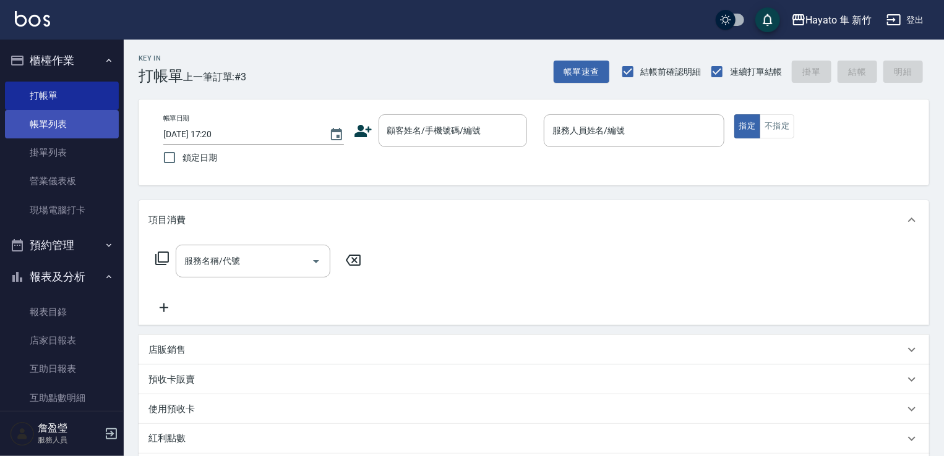
click at [55, 126] on link "帳單列表" at bounding box center [62, 124] width 114 height 28
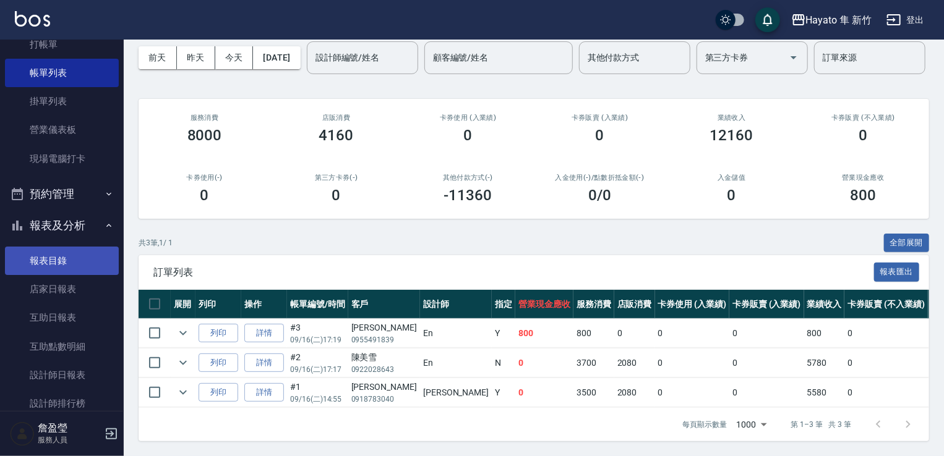
scroll to position [124, 0]
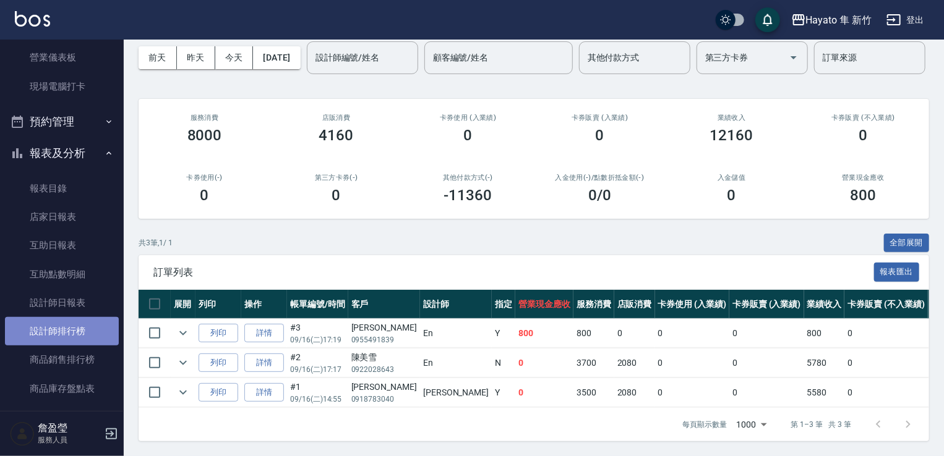
click at [86, 335] on link "設計師排行榜" at bounding box center [62, 331] width 114 height 28
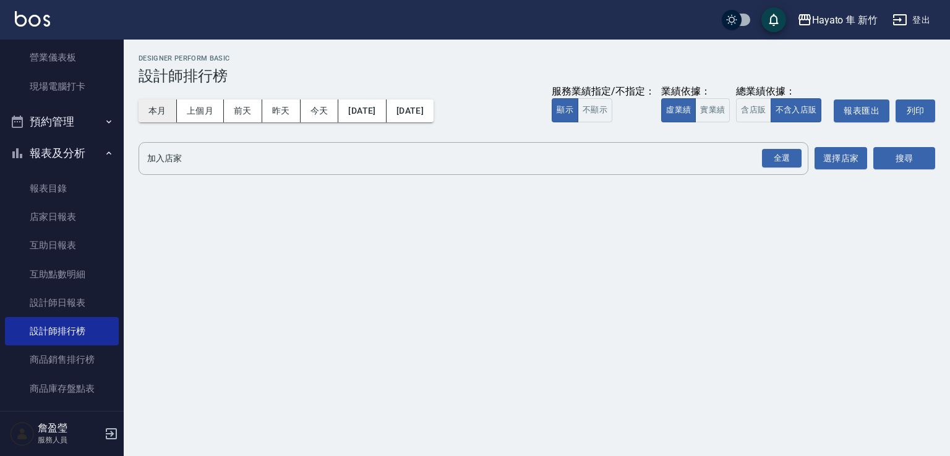
click at [162, 113] on button "本月" at bounding box center [157, 111] width 38 height 23
click at [783, 161] on div "全選" at bounding box center [782, 158] width 40 height 19
click at [925, 162] on button "搜尋" at bounding box center [904, 159] width 62 height 23
